Goal: Information Seeking & Learning: Learn about a topic

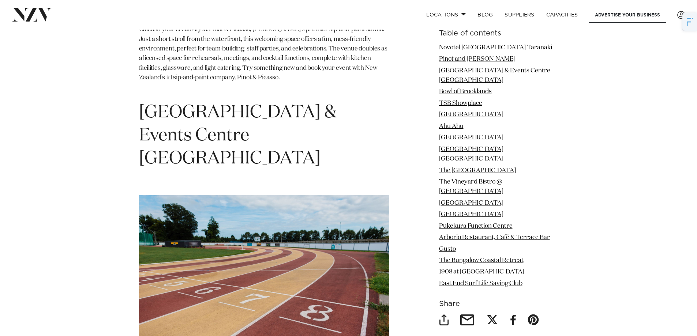
scroll to position [1170, 0]
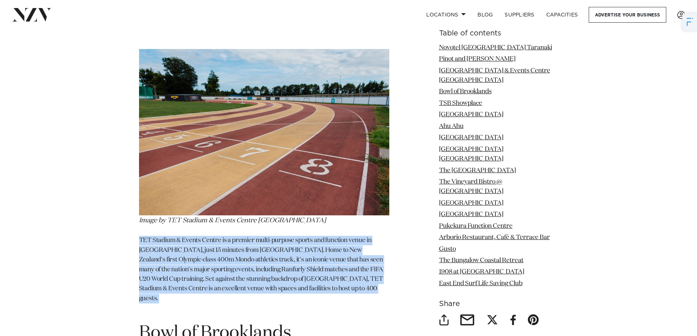
drag, startPoint x: 139, startPoint y: 197, endPoint x: 324, endPoint y: 252, distance: 193.0
click at [324, 252] on p "TET Stadium & Events Centre is a premier multi-purpose sports and function venu…" at bounding box center [264, 274] width 250 height 77
click at [325, 252] on p "TET Stadium & Events Centre is a premier multi-purpose sports and function venu…" at bounding box center [264, 274] width 250 height 77
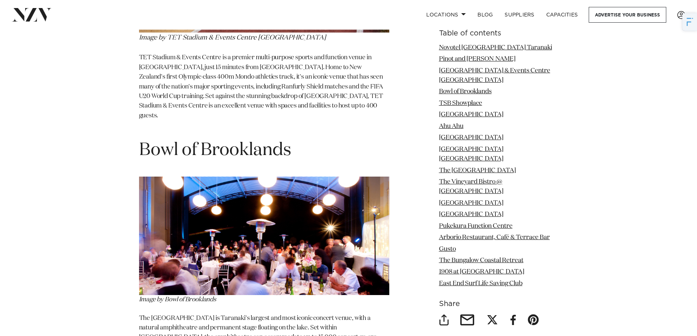
scroll to position [1390, 0]
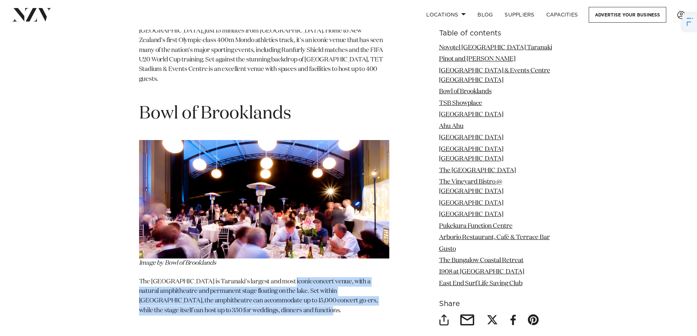
drag, startPoint x: 286, startPoint y: 234, endPoint x: 329, endPoint y: 258, distance: 49.4
click at [329, 277] on p "The [GEOGRAPHIC_DATA] is Taranaki's largest and most iconic concert venue, with…" at bounding box center [264, 301] width 250 height 48
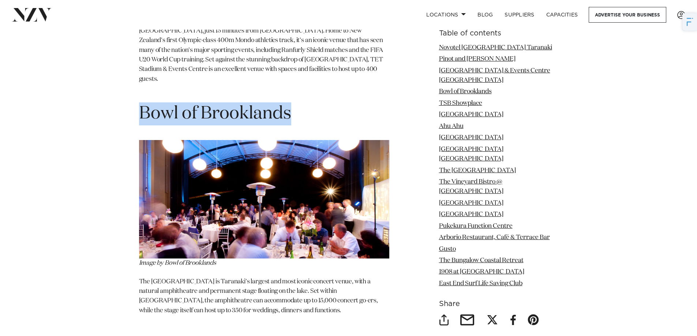
drag, startPoint x: 142, startPoint y: 59, endPoint x: 299, endPoint y: 59, distance: 157.2
click at [299, 102] on h1 "Bowl of Brooklands" at bounding box center [264, 113] width 250 height 23
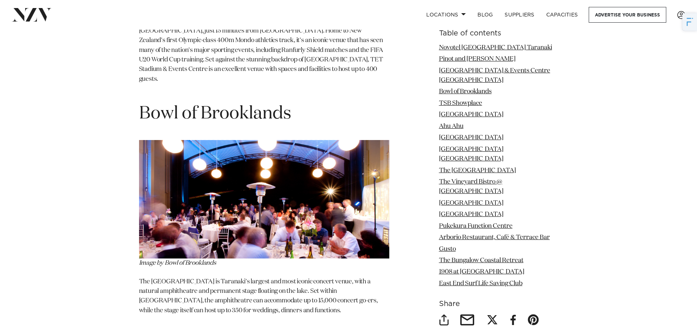
scroll to position [1646, 0]
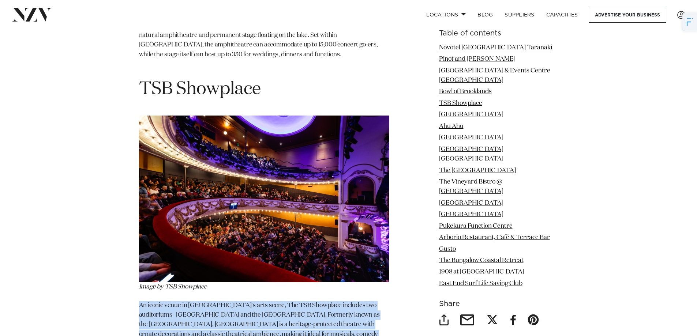
drag, startPoint x: 136, startPoint y: 246, endPoint x: 305, endPoint y: 297, distance: 176.3
click at [305, 301] on p "An iconic venue in [GEOGRAPHIC_DATA]'s arts scene, The TSB Showplace includes t…" at bounding box center [264, 334] width 250 height 67
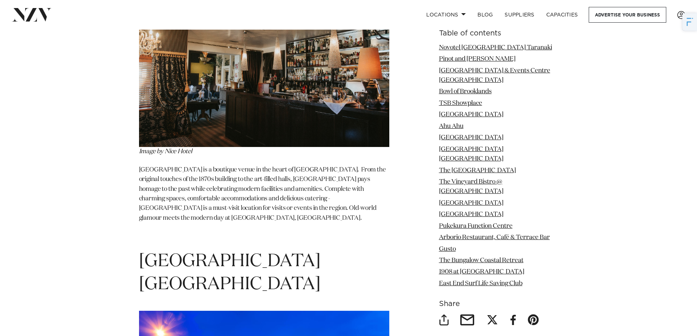
scroll to position [2779, 0]
